Goal: Task Accomplishment & Management: Use online tool/utility

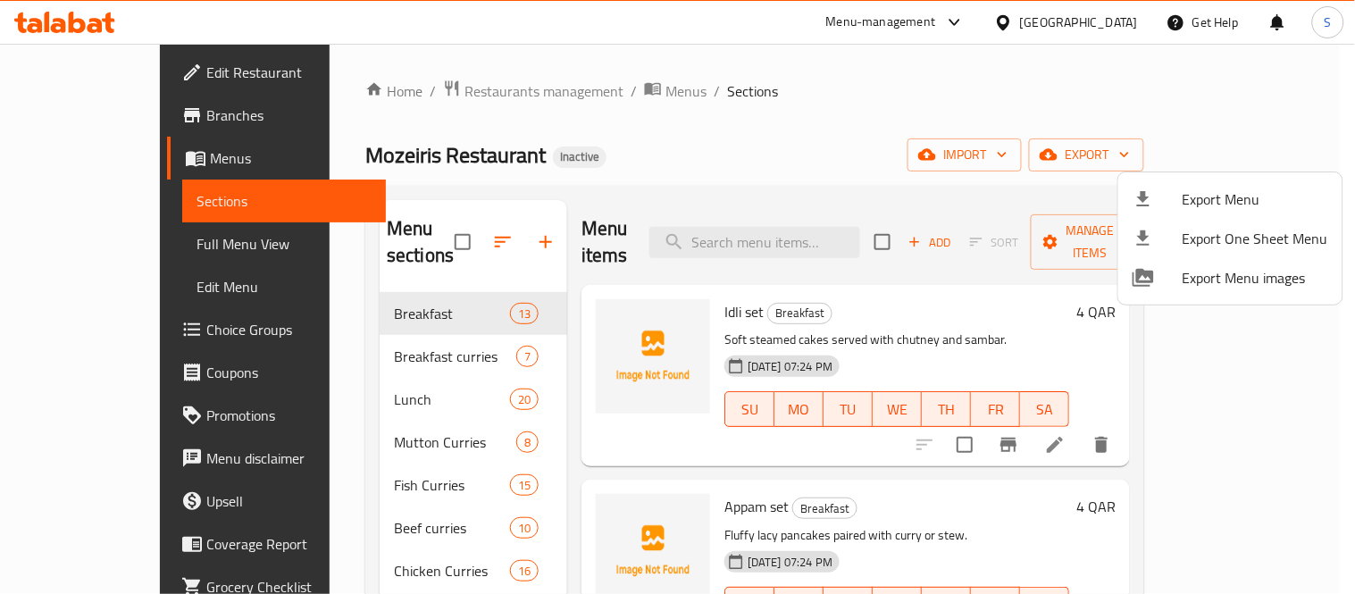
drag, startPoint x: 0, startPoint y: 0, endPoint x: 74, endPoint y: 245, distance: 255.7
click at [74, 245] on div at bounding box center [677, 297] width 1355 height 594
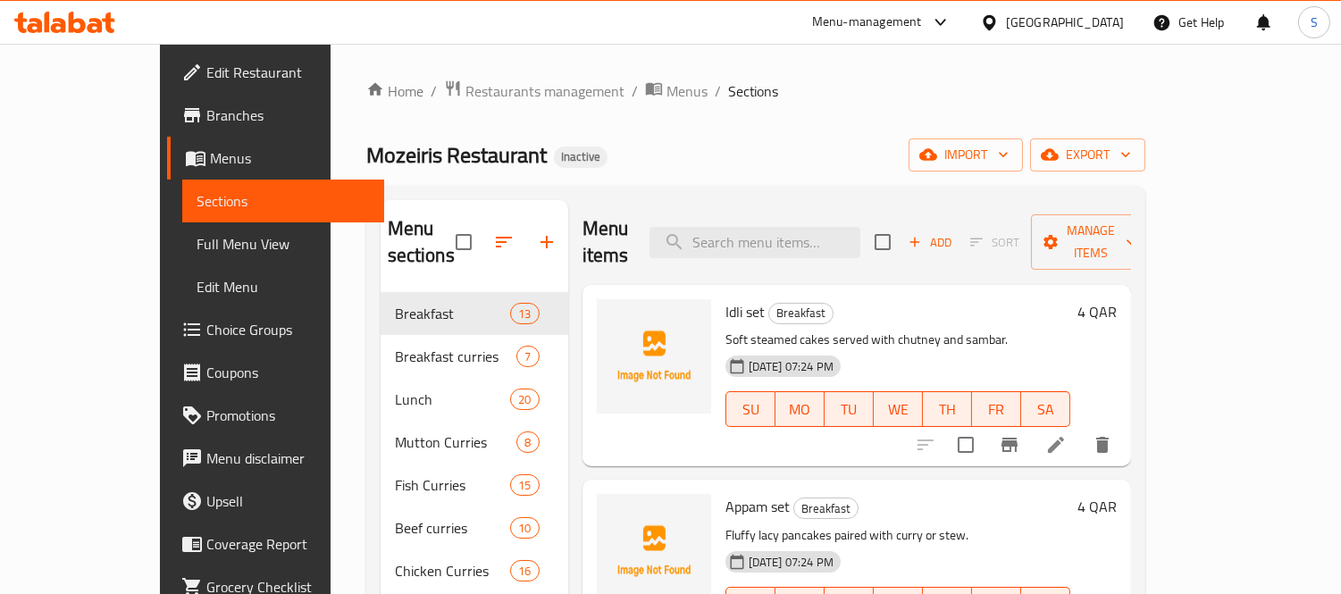
click at [196, 252] on span "Full Menu View" at bounding box center [282, 243] width 173 height 21
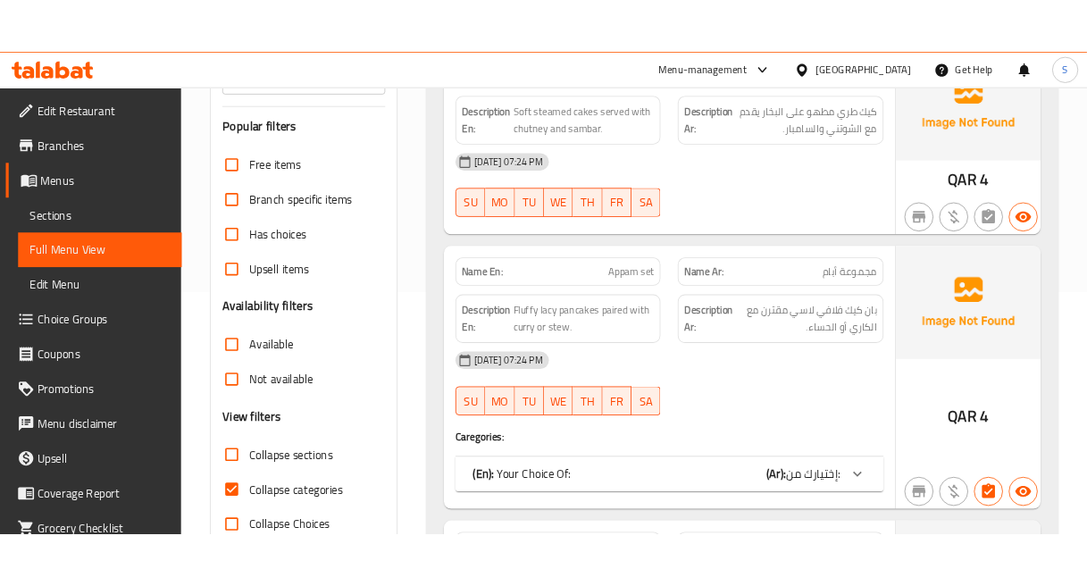
scroll to position [397, 0]
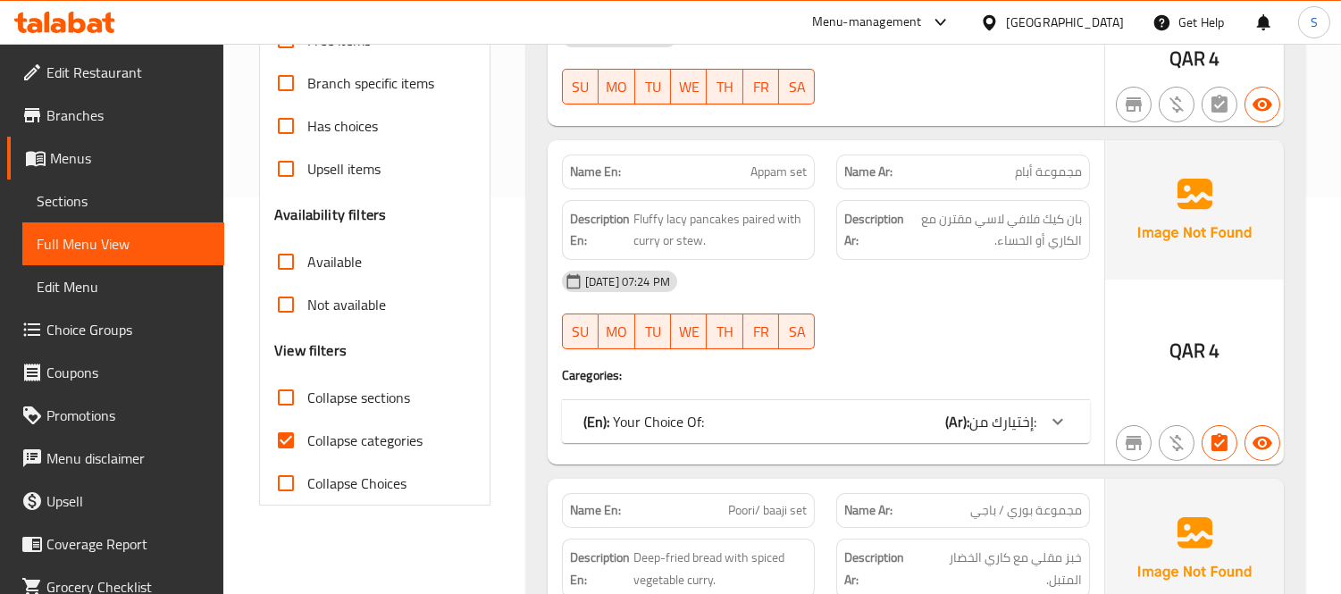
click at [320, 449] on span "Collapse categories" at bounding box center [364, 440] width 115 height 21
click at [307, 449] on input "Collapse categories" at bounding box center [285, 440] width 43 height 43
checkbox input "false"
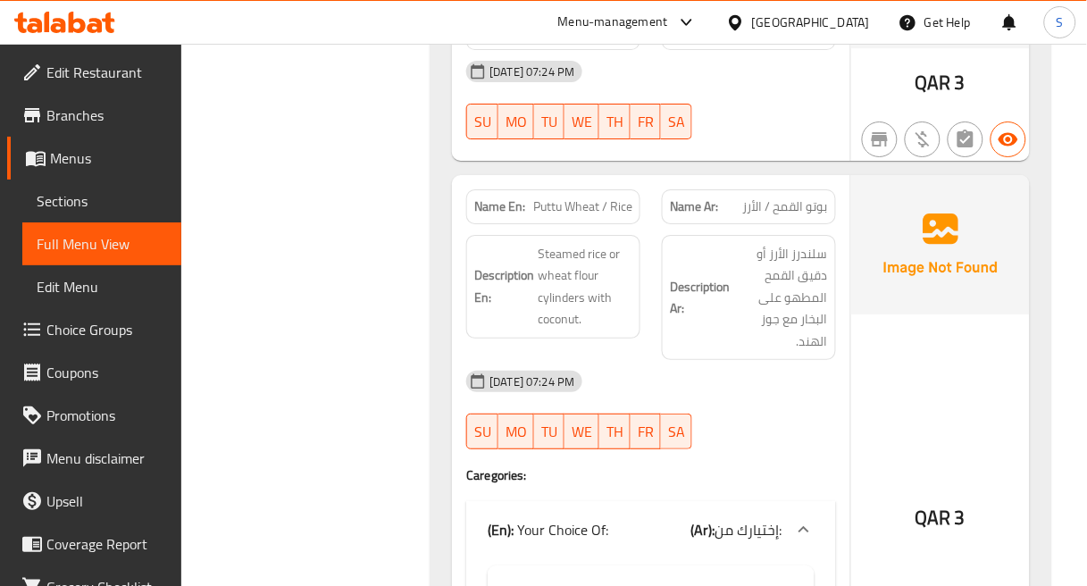
scroll to position [2779, 0]
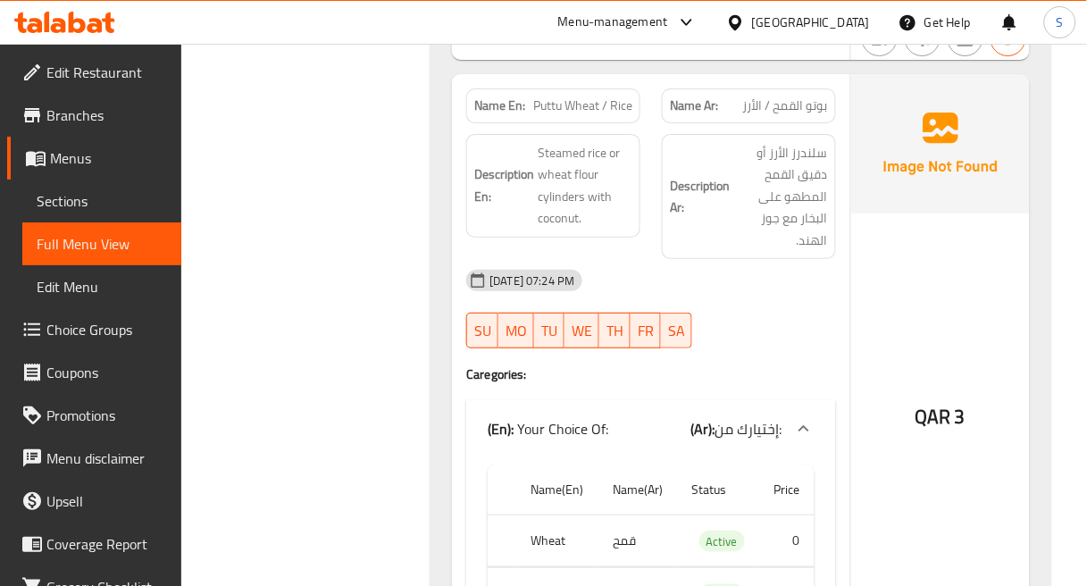
click at [598, 99] on span "Puttu Wheat / Rice" at bounding box center [582, 105] width 99 height 19
copy span "Puttu Wheat / Rice"
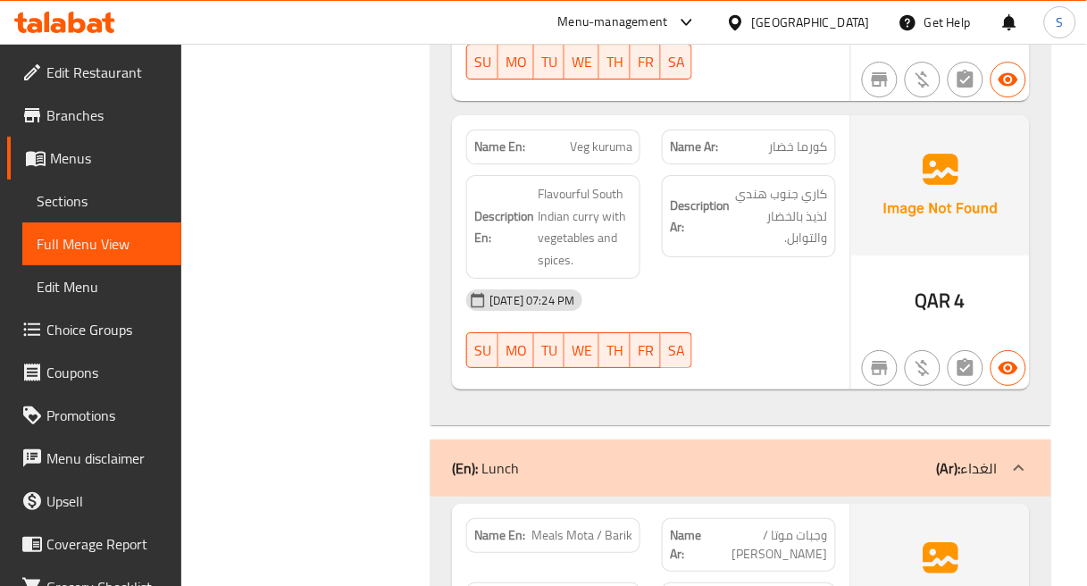
scroll to position [6847, 0]
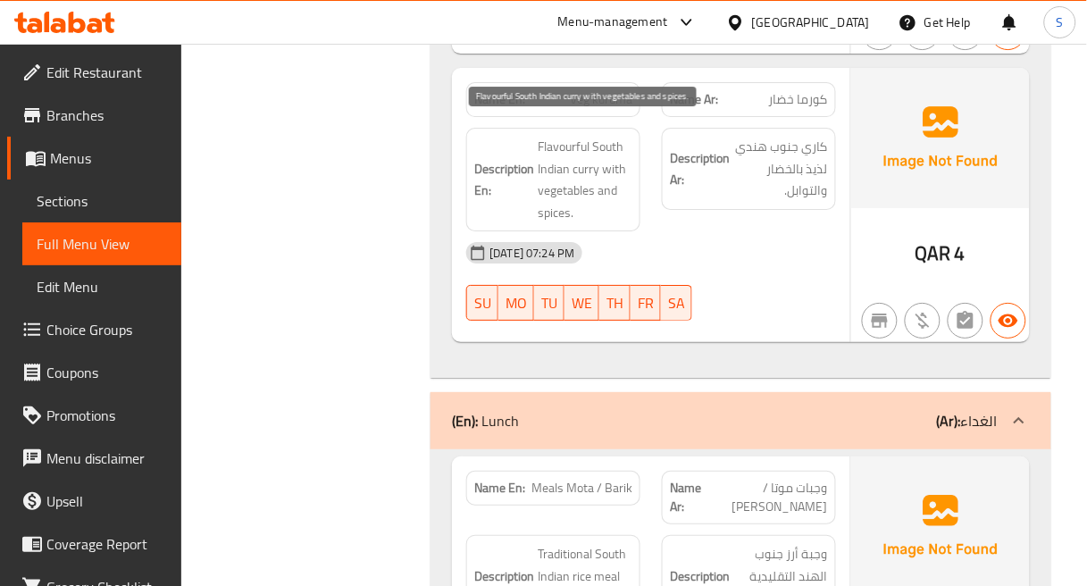
click at [573, 136] on span "Flavourful South Indian curry with vegetables and spices." at bounding box center [585, 180] width 95 height 88
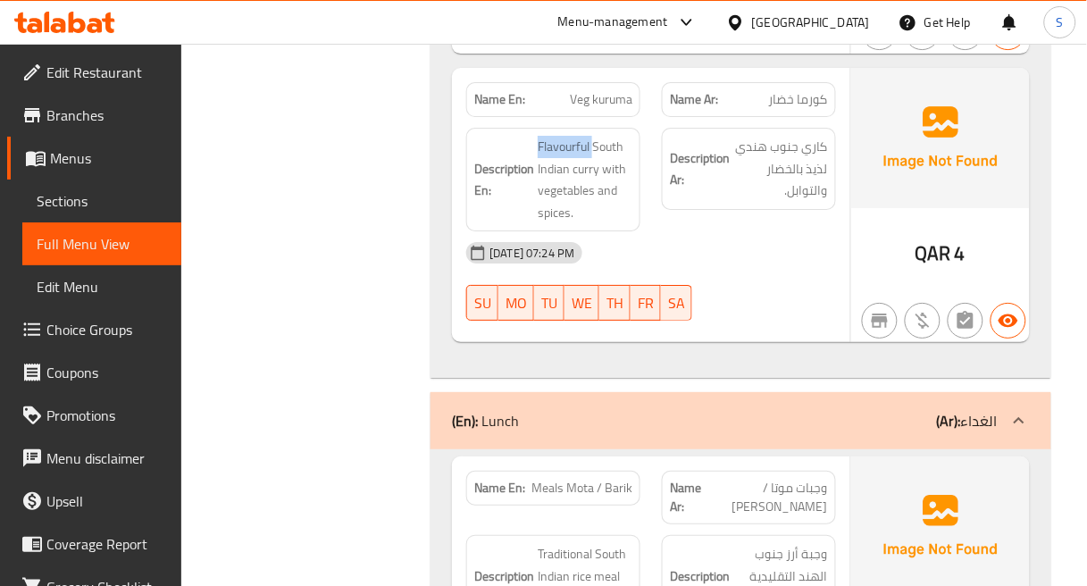
copy span "Flavourful"
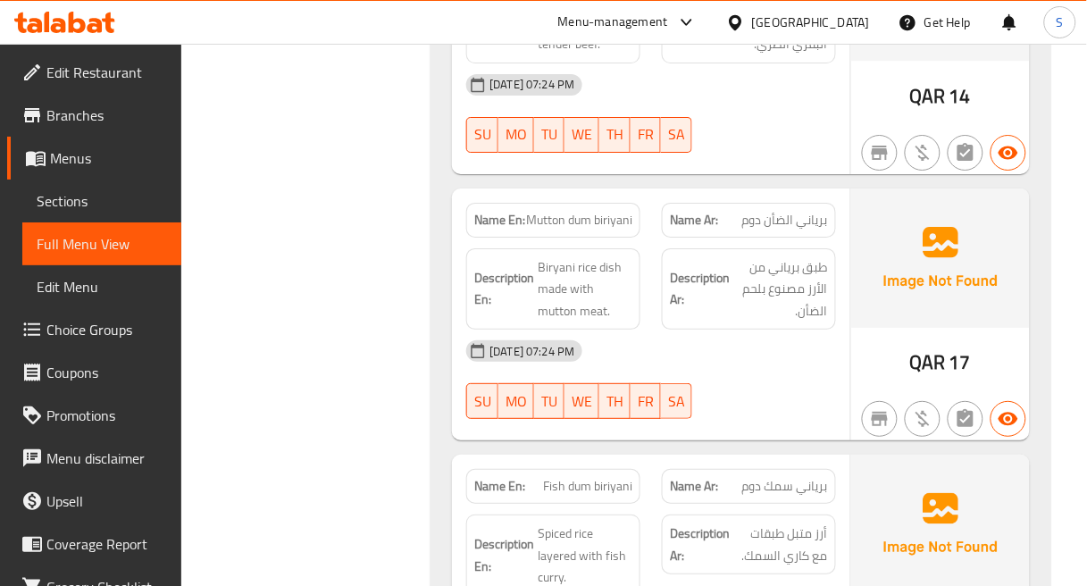
scroll to position [8336, 0]
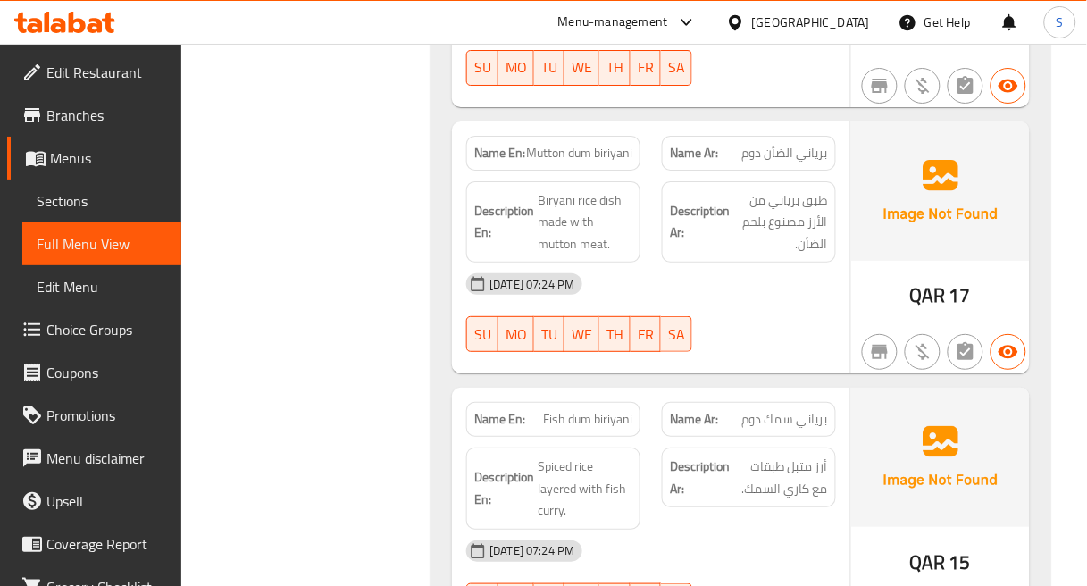
copy span "Mutton dum biriyani"
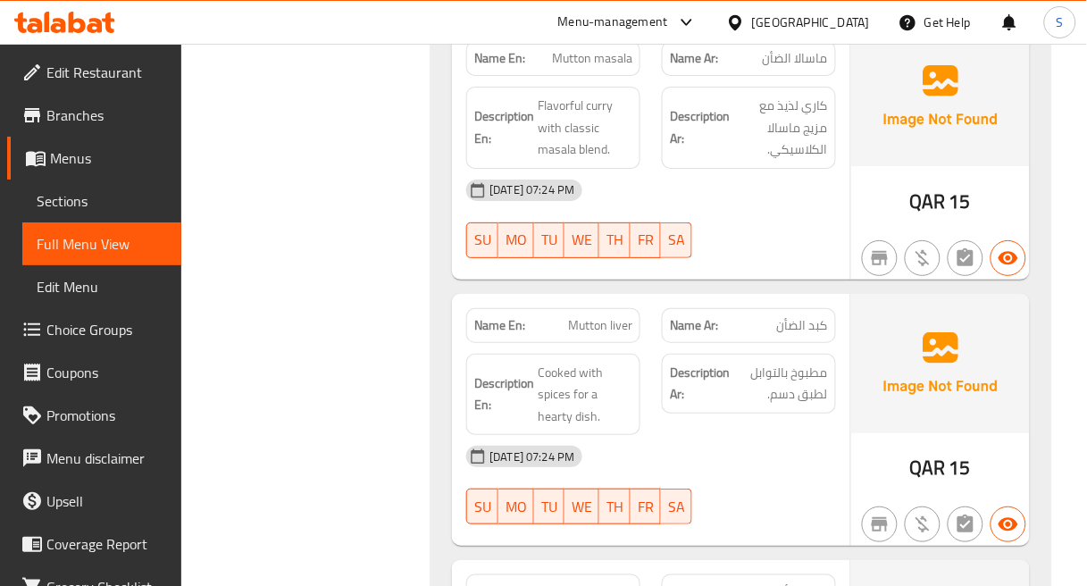
scroll to position [13992, 0]
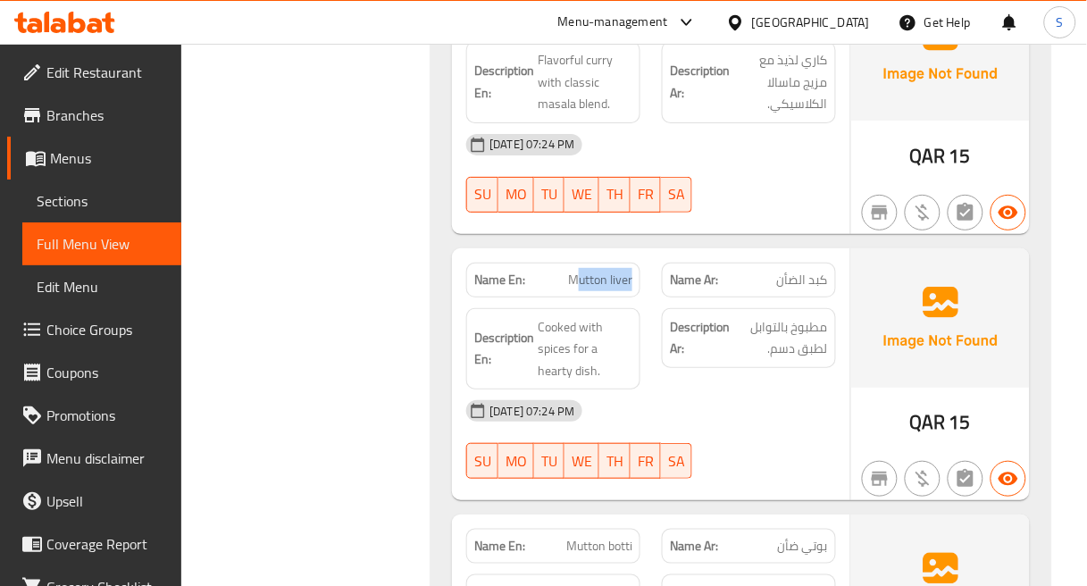
drag, startPoint x: 577, startPoint y: 226, endPoint x: 632, endPoint y: 215, distance: 56.4
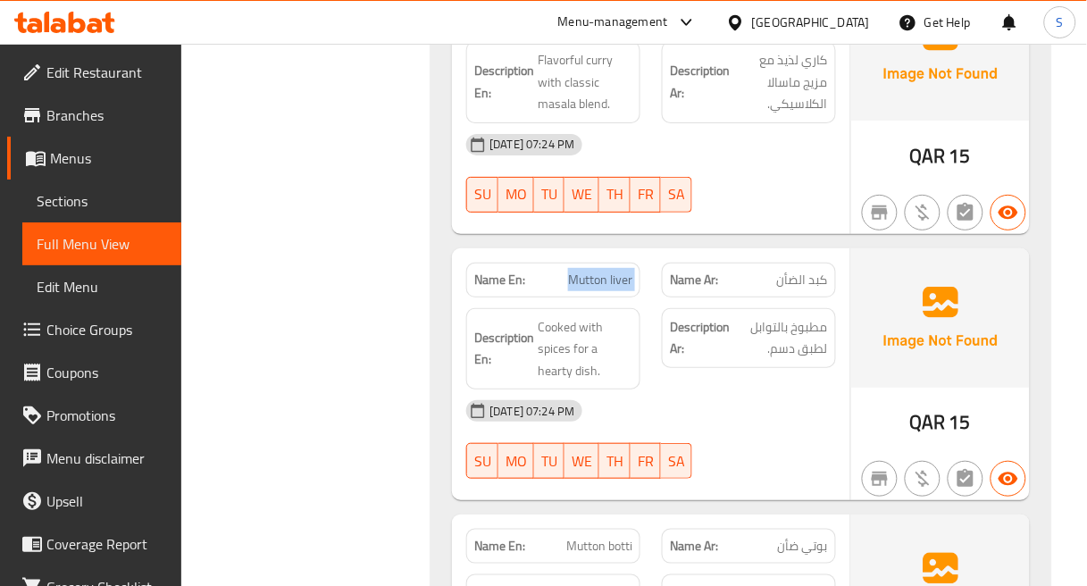
copy span "Mutton liver"
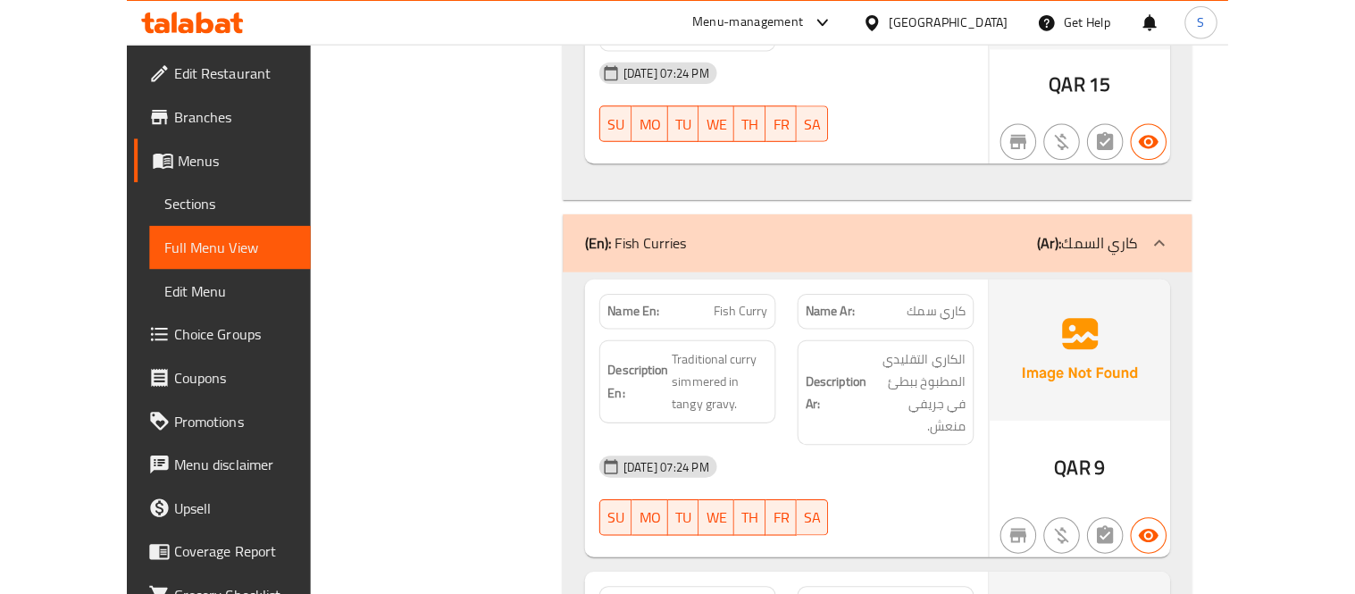
scroll to position [15184, 0]
